Goal: Browse casually

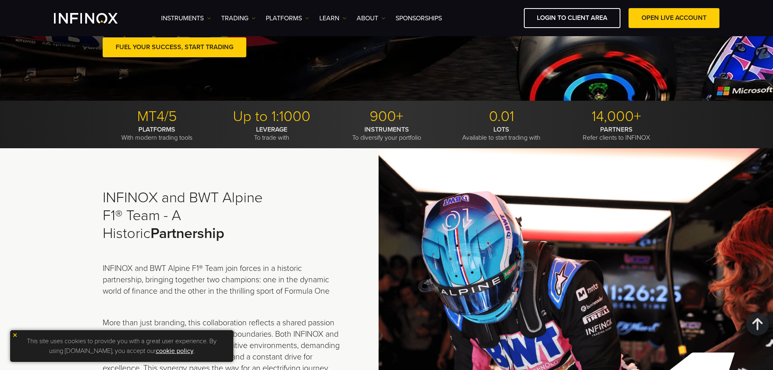
scroll to position [122, 0]
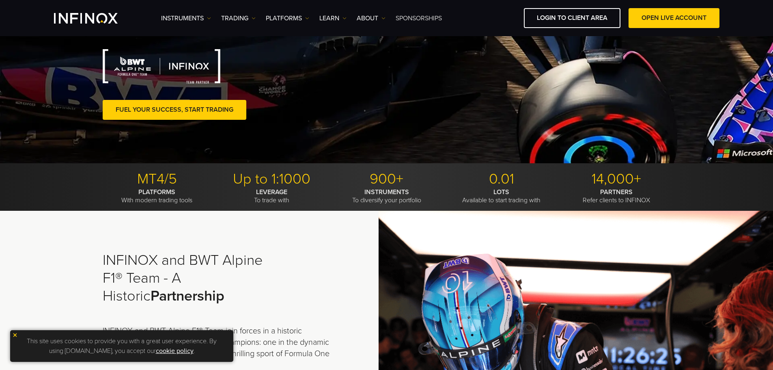
click at [411, 17] on link "SPONSORSHIPS" at bounding box center [419, 18] width 46 height 10
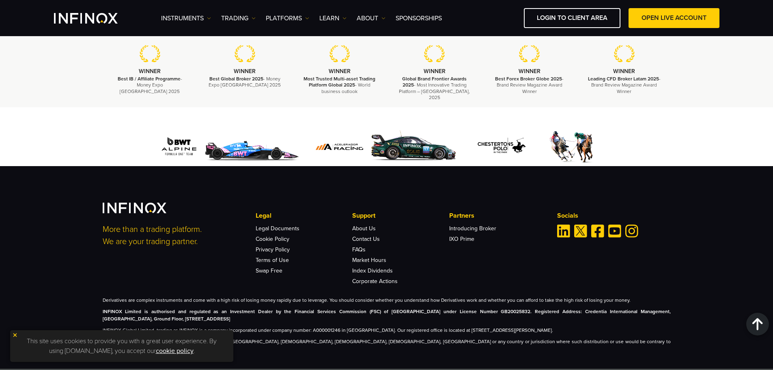
scroll to position [1393, 0]
